Goal: Task Accomplishment & Management: Use online tool/utility

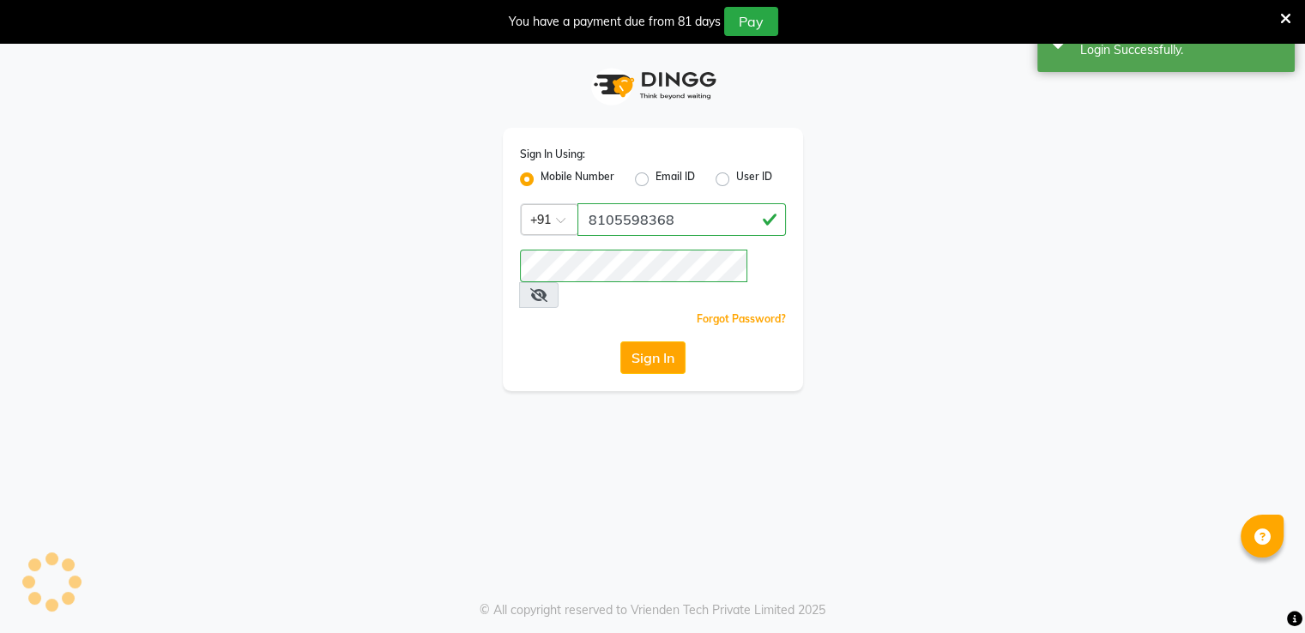
select select "90"
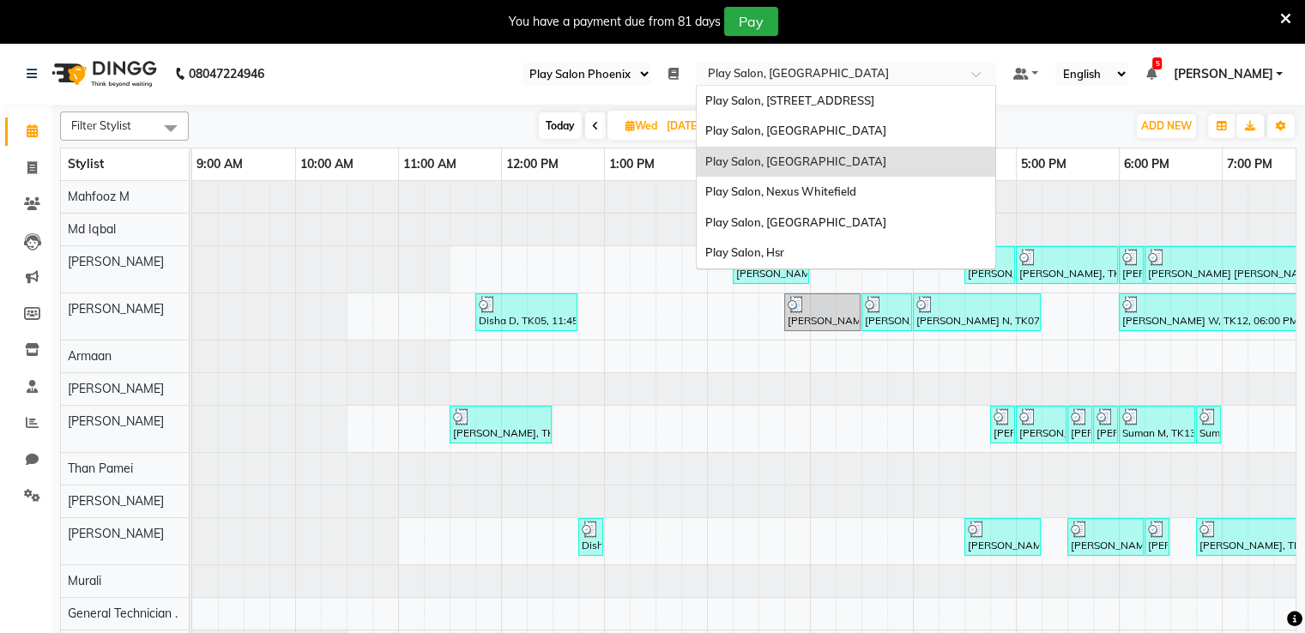
click at [921, 64] on div "Select Location × Play Salon, [GEOGRAPHIC_DATA]" at bounding box center [846, 74] width 300 height 23
click at [883, 134] on div "Play Salon, [GEOGRAPHIC_DATA]" at bounding box center [846, 131] width 299 height 31
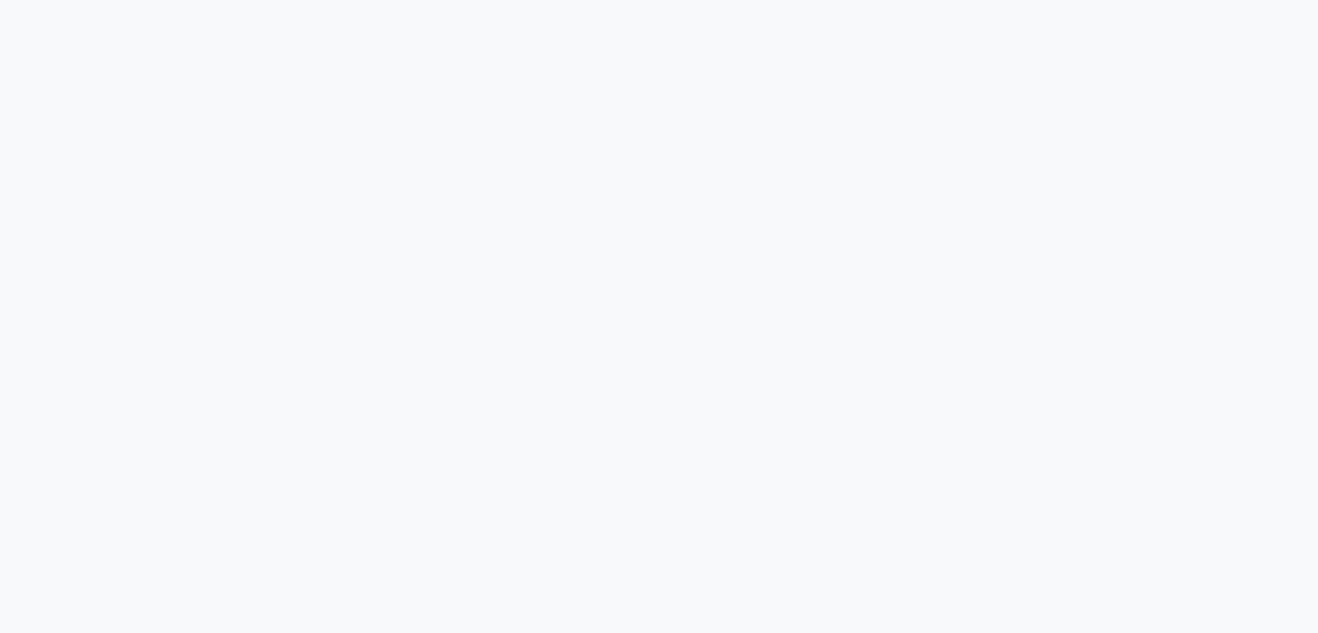
select select "90"
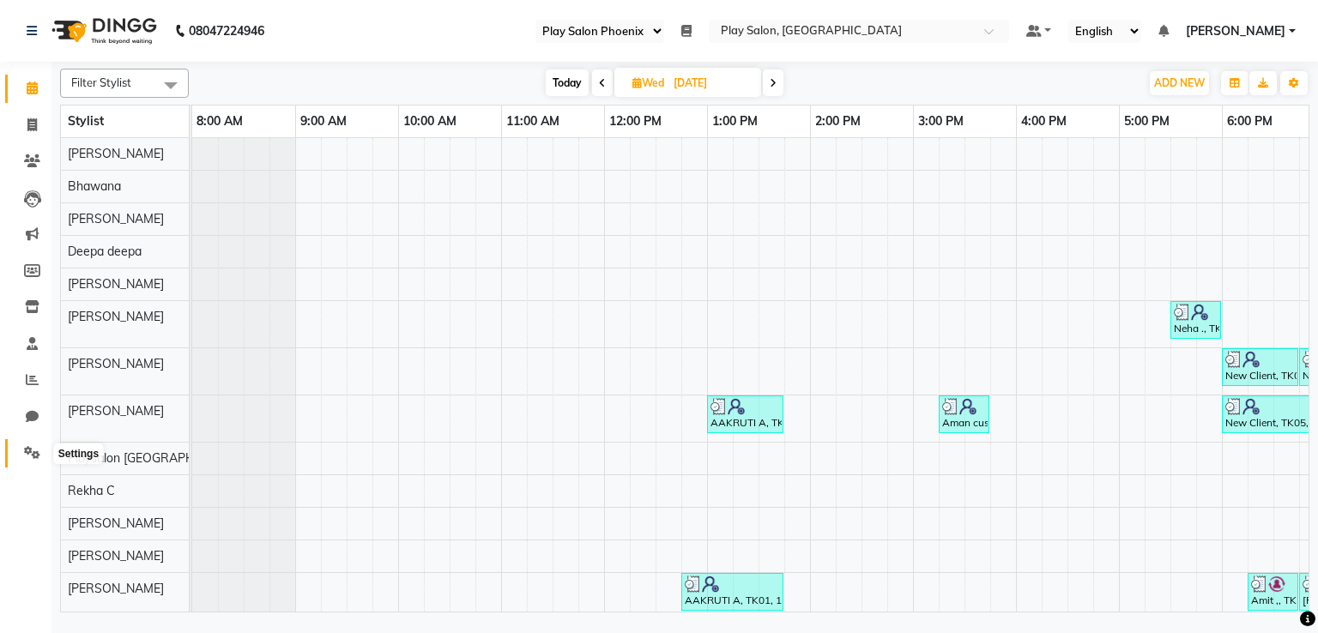
click at [33, 451] on icon at bounding box center [32, 452] width 16 height 13
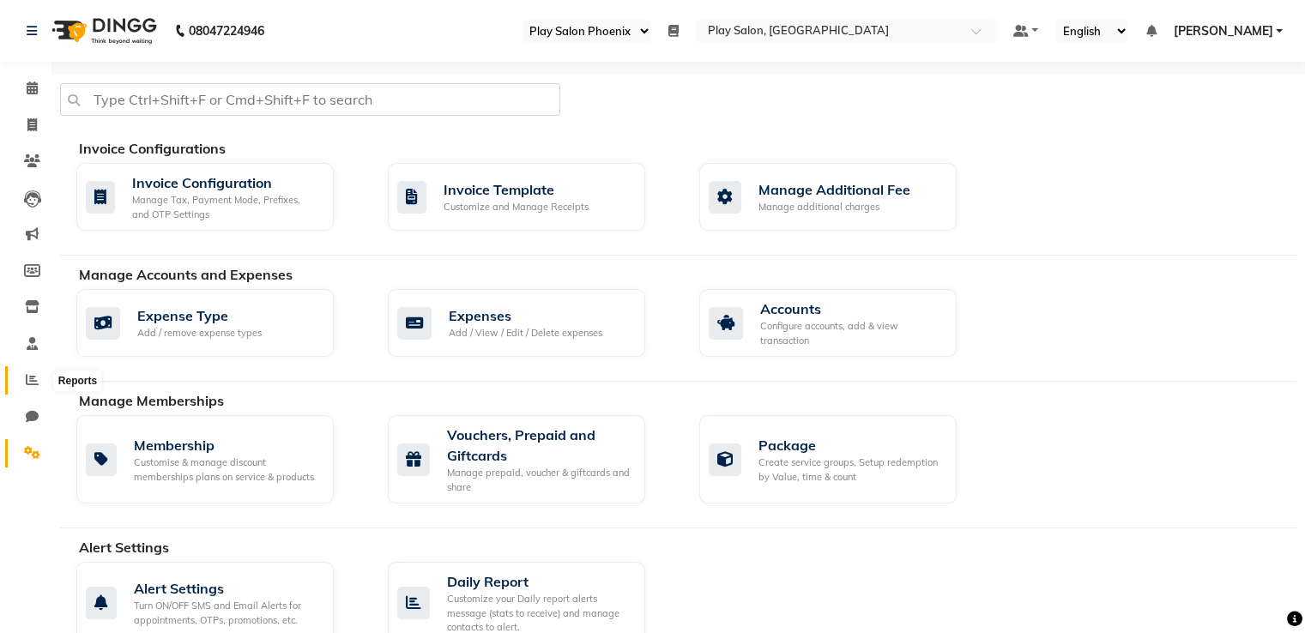
click at [36, 386] on icon at bounding box center [32, 379] width 13 height 13
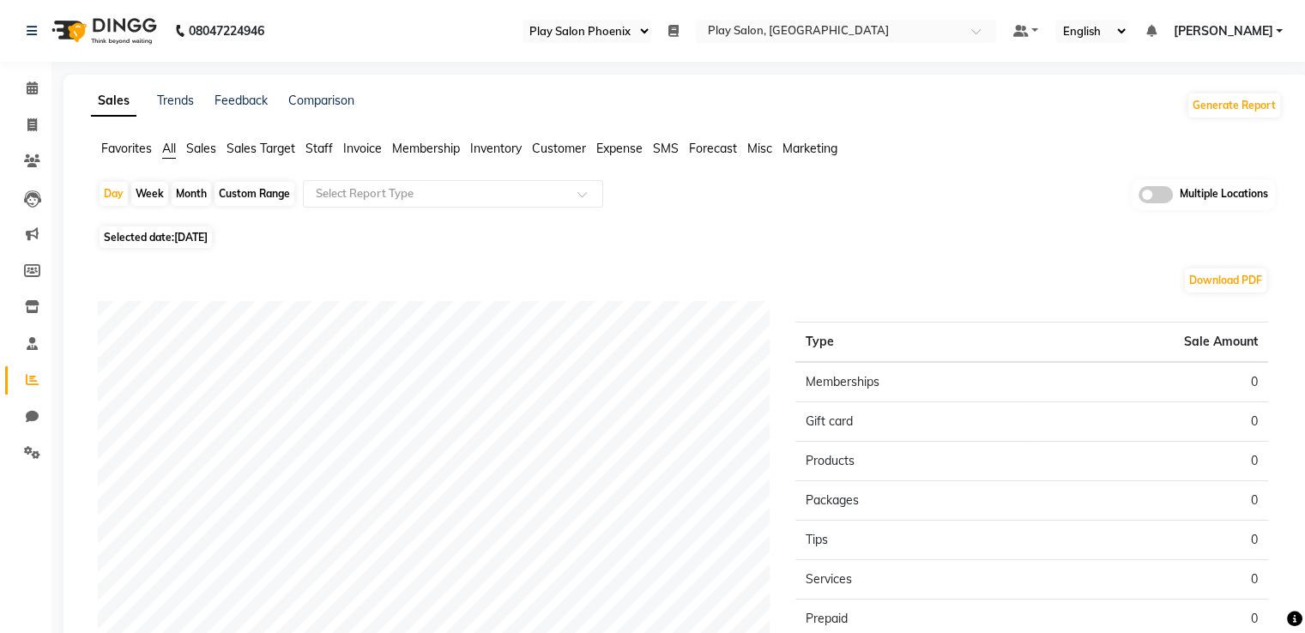
click at [183, 191] on div "Month" at bounding box center [191, 194] width 39 height 24
select select "9"
select select "2025"
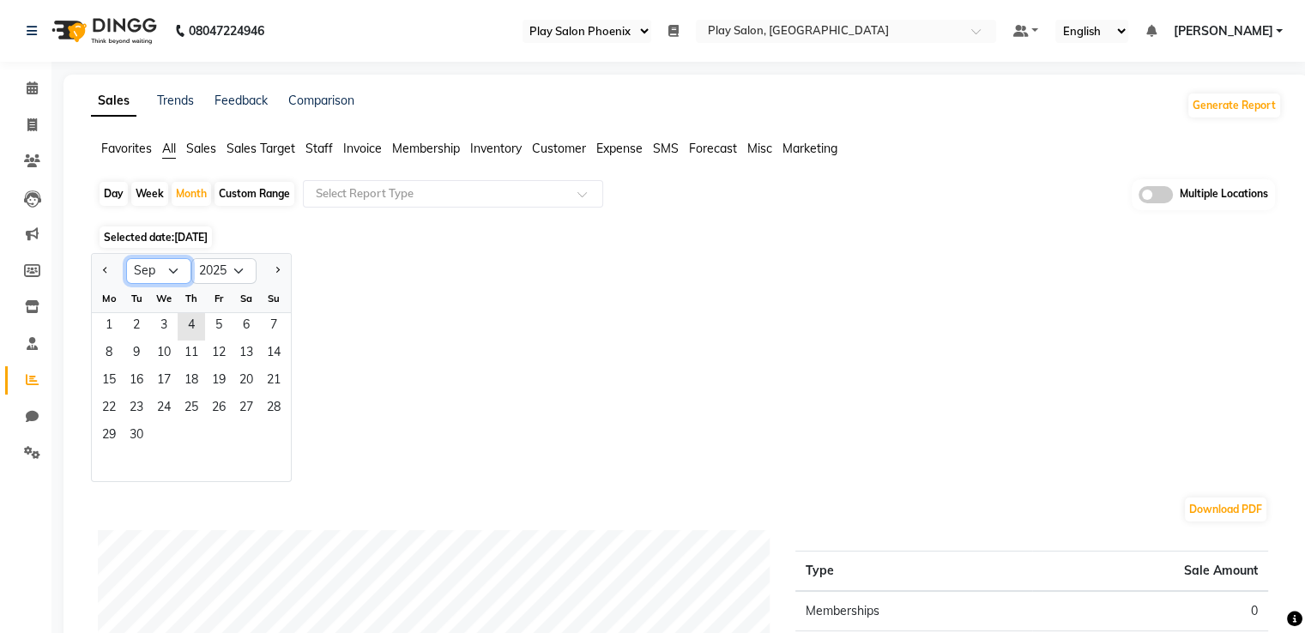
click at [182, 259] on select "Jan Feb Mar Apr May Jun [DATE] Aug Sep Oct Nov Dec" at bounding box center [158, 271] width 65 height 26
select select "5"
click at [126, 258] on select "Jan Feb Mar Apr May Jun [DATE] Aug Sep Oct Nov Dec" at bounding box center [158, 271] width 65 height 26
click at [192, 322] on span "1" at bounding box center [191, 326] width 27 height 27
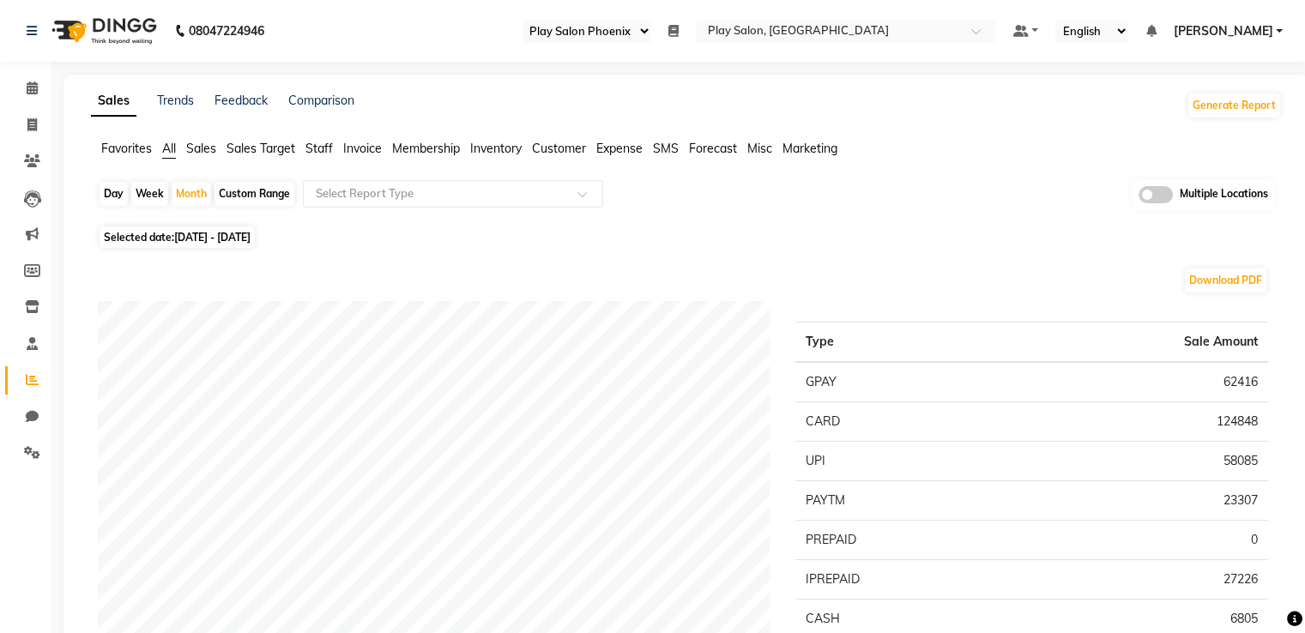
click at [324, 152] on span "Staff" at bounding box center [319, 148] width 27 height 15
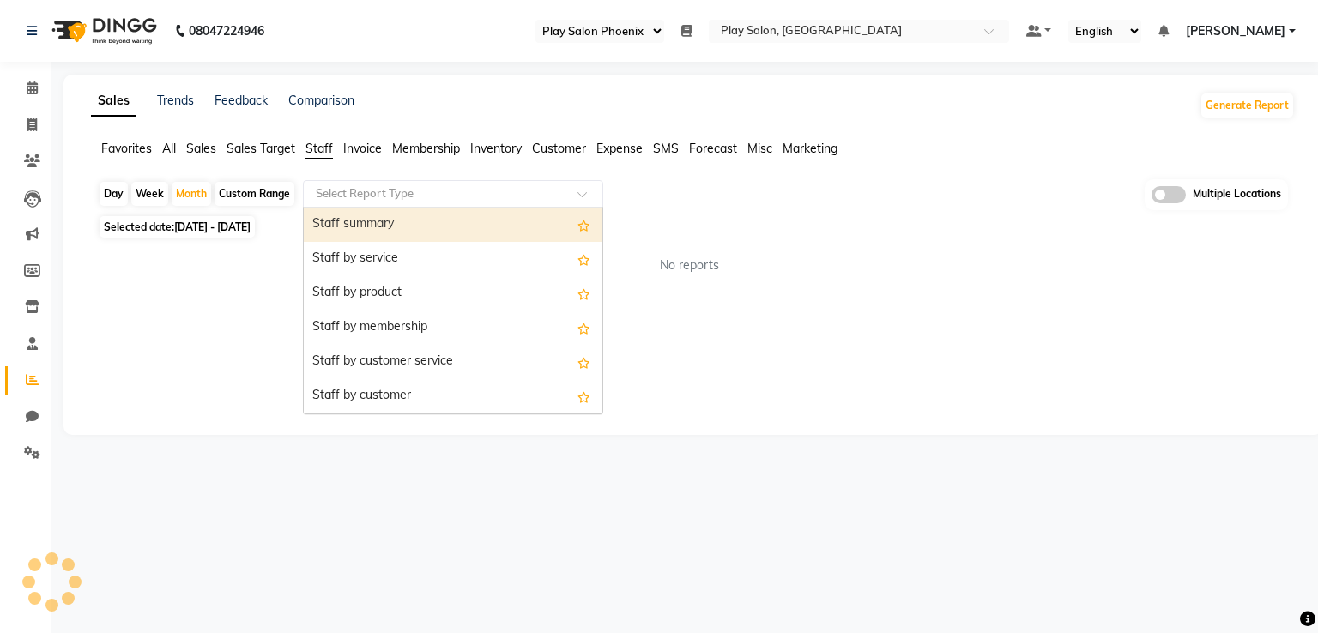
click at [354, 196] on input "text" at bounding box center [435, 193] width 247 height 17
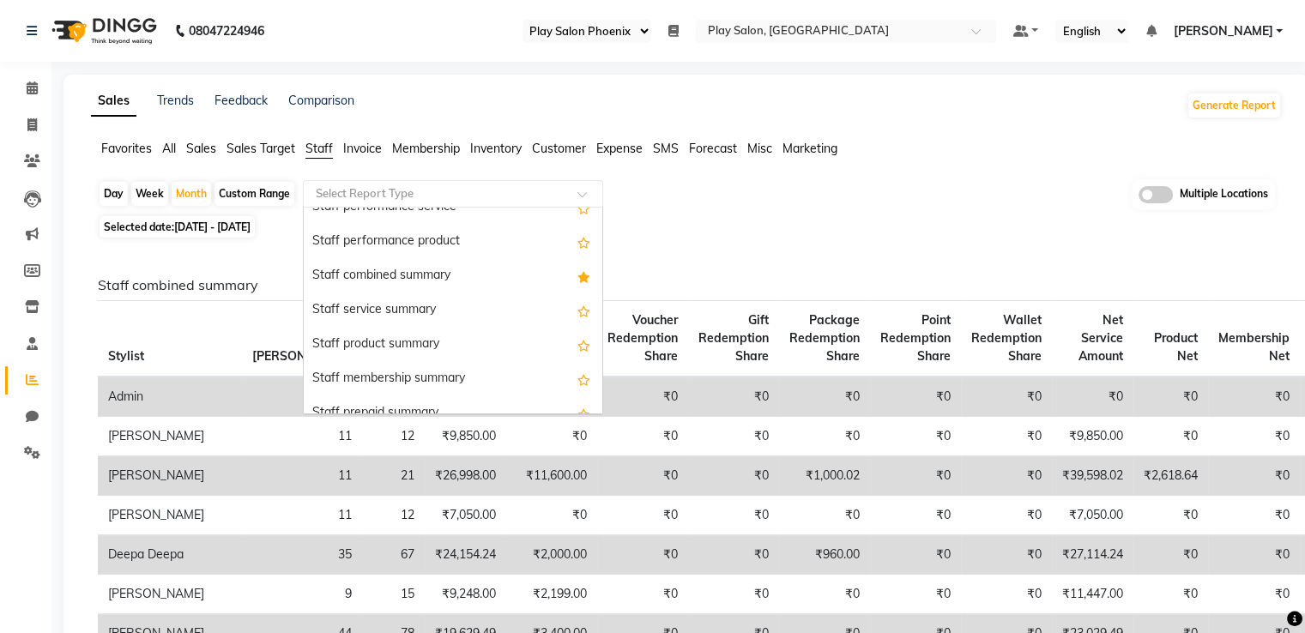
scroll to position [343, 0]
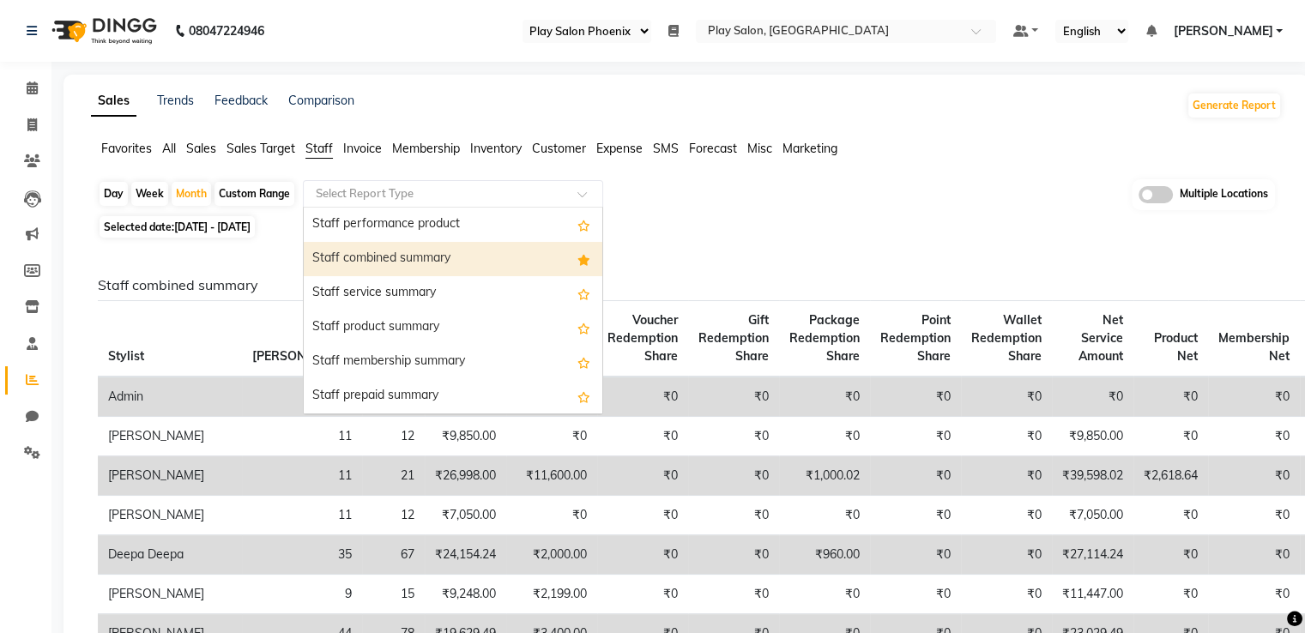
click at [484, 262] on div "Staff combined summary" at bounding box center [453, 259] width 299 height 34
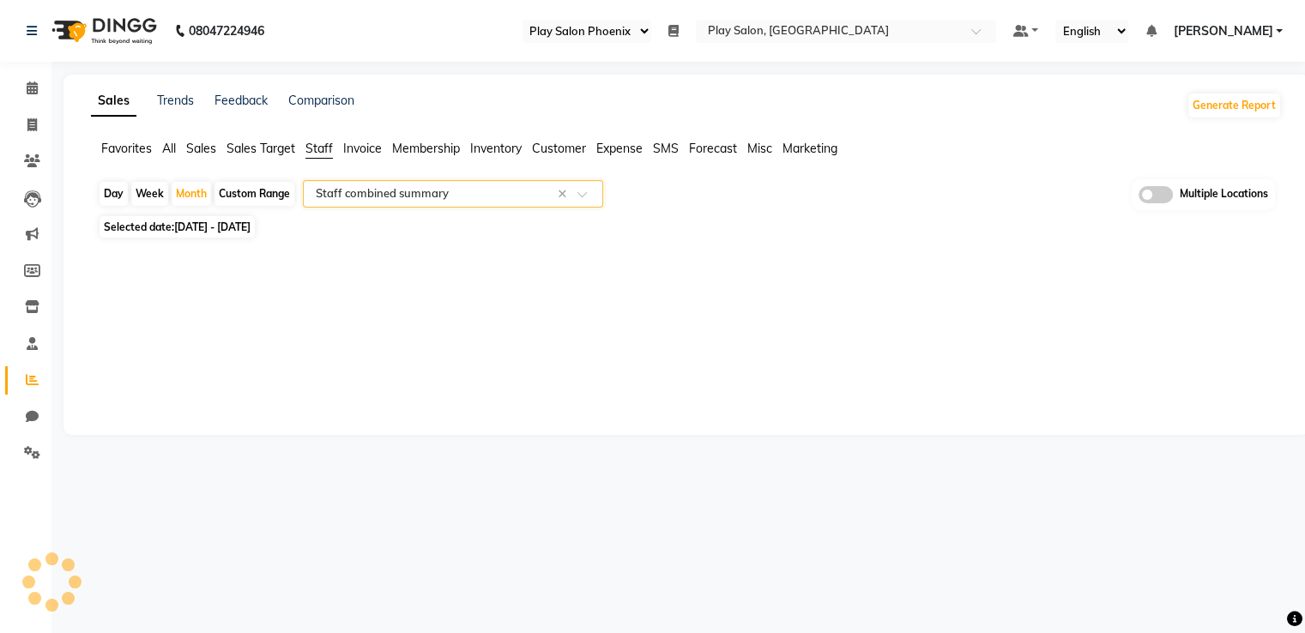
select select "full_report"
select select "csv"
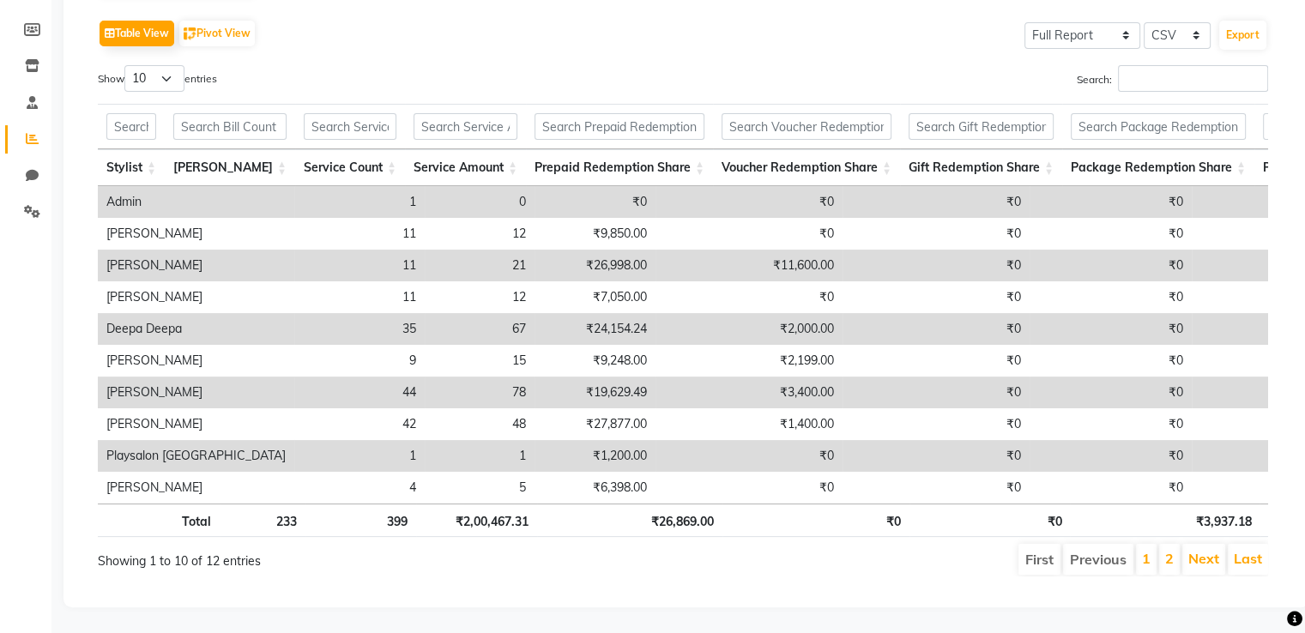
scroll to position [265, 0]
click at [1248, 21] on button "Export" at bounding box center [1243, 35] width 47 height 29
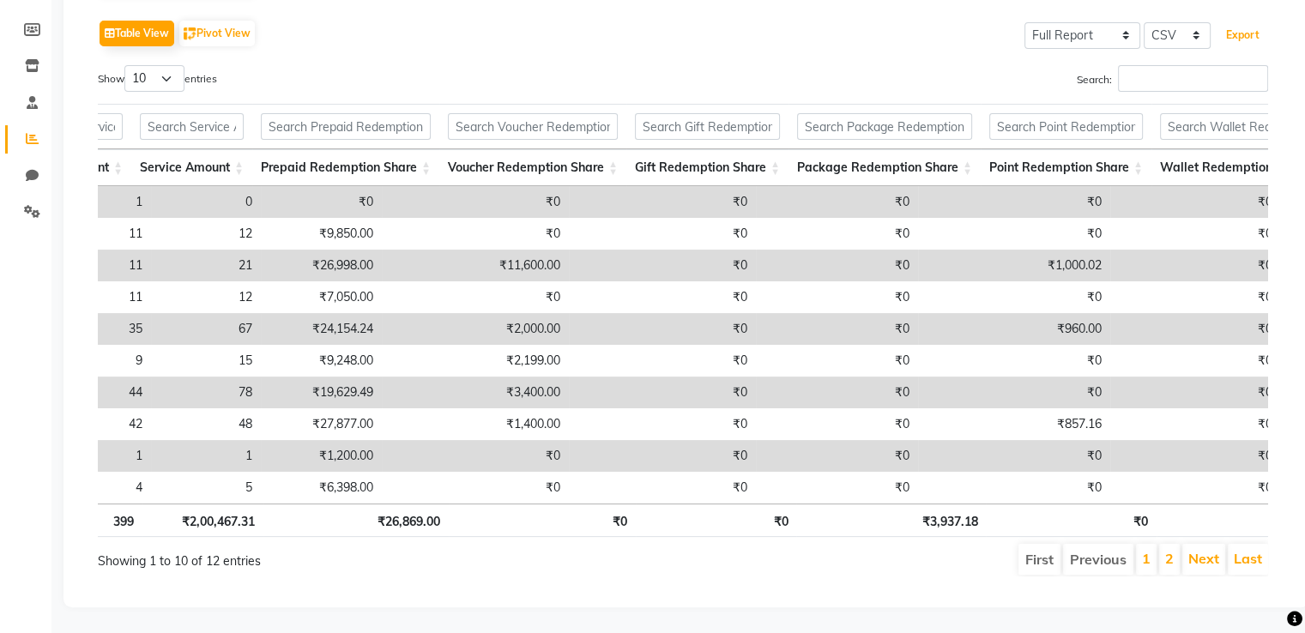
scroll to position [0, 0]
